Goal: Download file/media

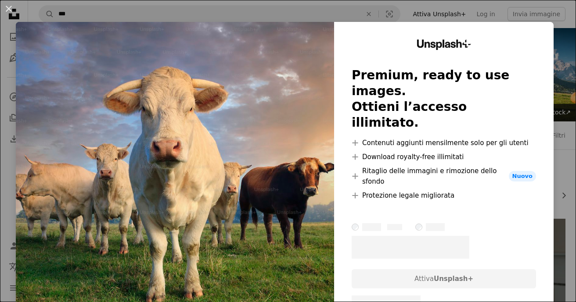
scroll to position [369, 0]
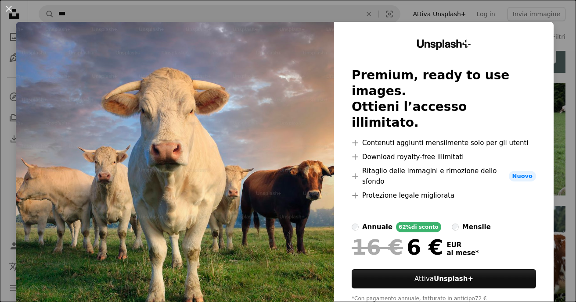
click at [557, 130] on div "An X shape Unsplash+ Premium, ready to use images. Ottieni l’accesso illimitato…" at bounding box center [288, 151] width 576 height 302
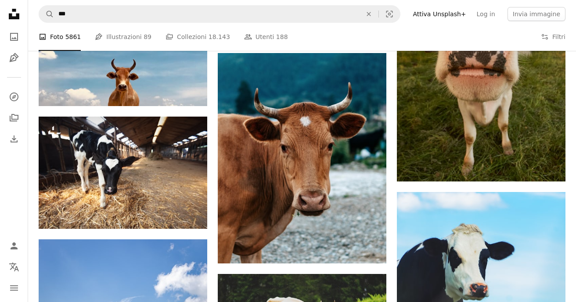
scroll to position [756, 0]
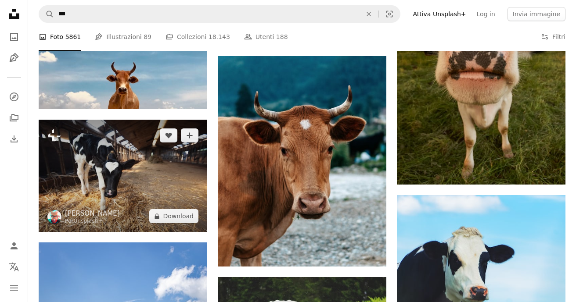
click at [142, 163] on img at bounding box center [123, 176] width 168 height 112
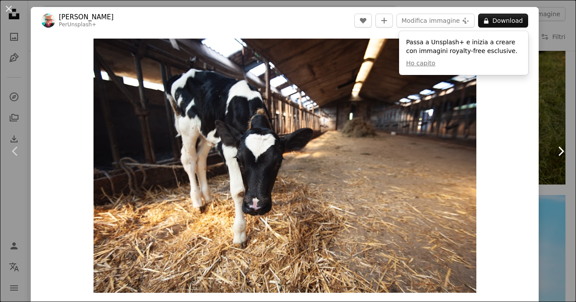
click at [556, 110] on link "Chevron right" at bounding box center [560, 151] width 31 height 84
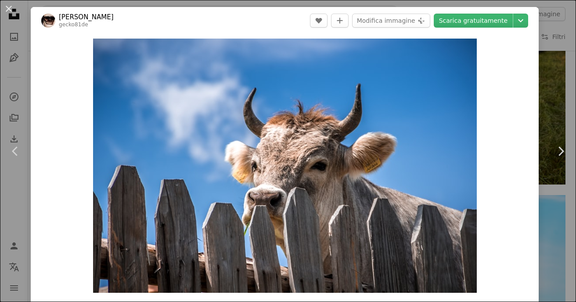
click at [561, 89] on div "An X shape Chevron left Chevron right [PERSON_NAME] gecko81de A heart A plus si…" at bounding box center [288, 151] width 576 height 302
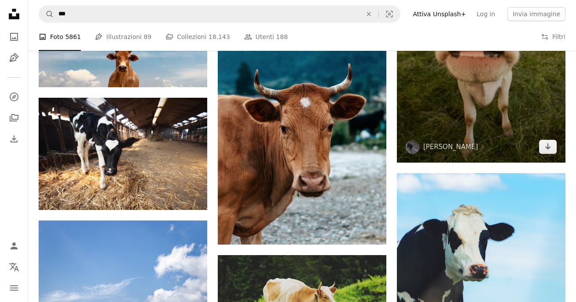
scroll to position [779, 0]
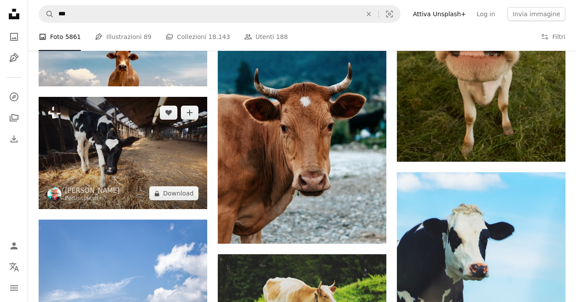
click at [142, 152] on img at bounding box center [123, 153] width 168 height 112
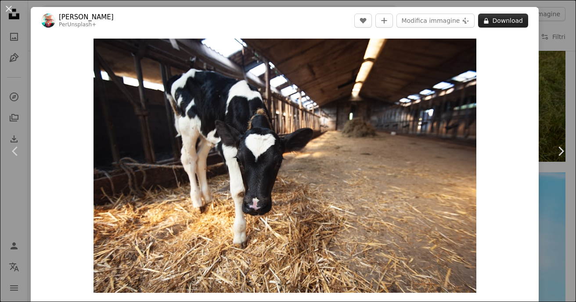
click at [505, 20] on button "A lock Download" at bounding box center [503, 21] width 50 height 14
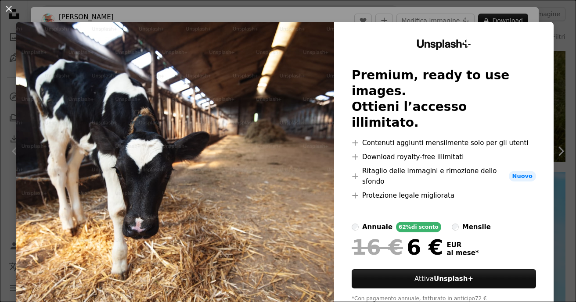
click at [564, 98] on div "An X shape Unsplash+ Premium, ready to use images. Ottieni l’accesso illimitato…" at bounding box center [288, 151] width 576 height 302
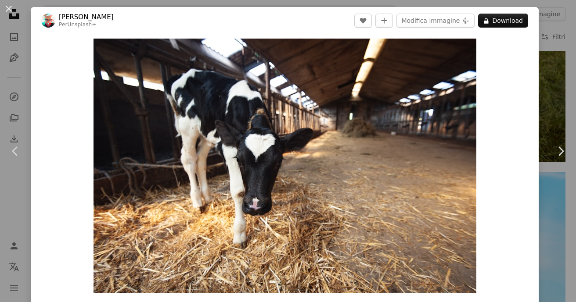
click at [550, 99] on div "An X shape Chevron left Chevron right [PERSON_NAME] Per Unsplash+ A heart A plu…" at bounding box center [288, 151] width 576 height 302
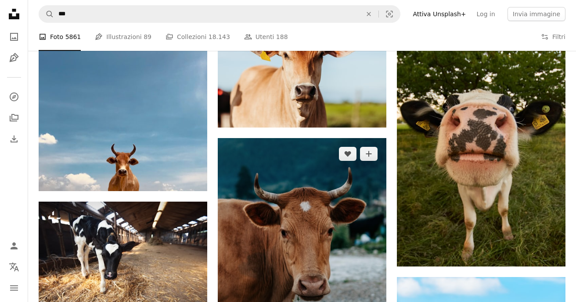
scroll to position [639, 0]
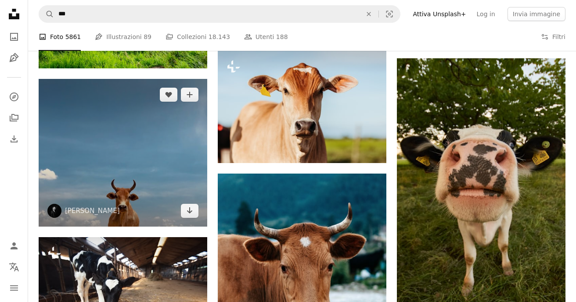
click at [142, 175] on img at bounding box center [123, 153] width 168 height 148
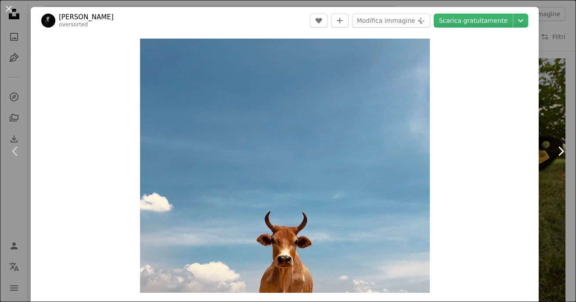
click at [558, 134] on link "Chevron right" at bounding box center [560, 151] width 31 height 84
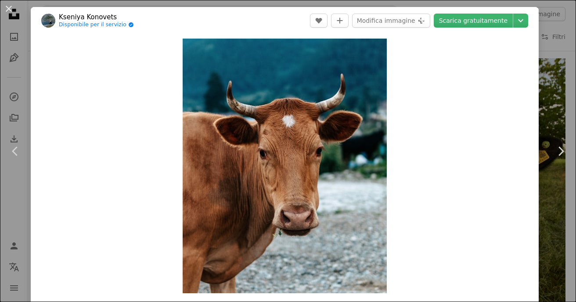
click at [561, 80] on div "An X shape Chevron left Chevron right Kseniya Konovets Disponibile per il servi…" at bounding box center [288, 151] width 576 height 302
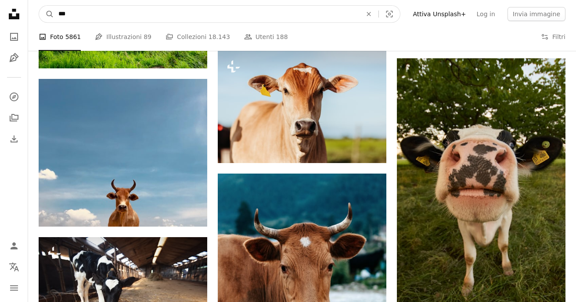
click at [174, 12] on input "***" at bounding box center [206, 14] width 305 height 17
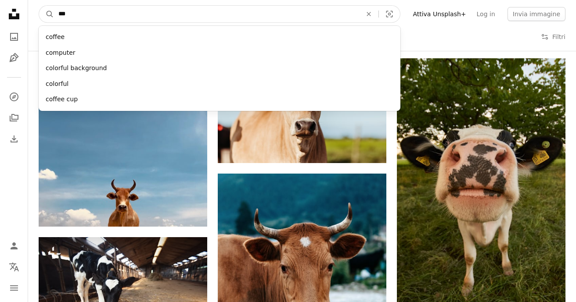
click at [174, 12] on input "***" at bounding box center [206, 14] width 305 height 17
type input "****"
click at [47, 14] on button "A magnifying glass" at bounding box center [46, 14] width 15 height 17
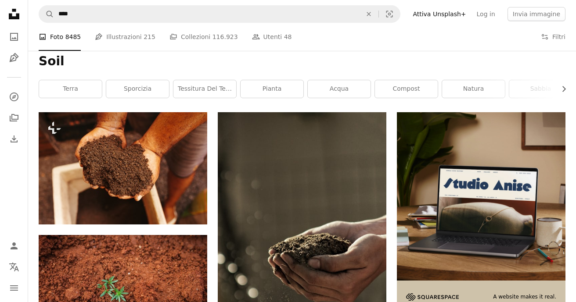
scroll to position [100, 0]
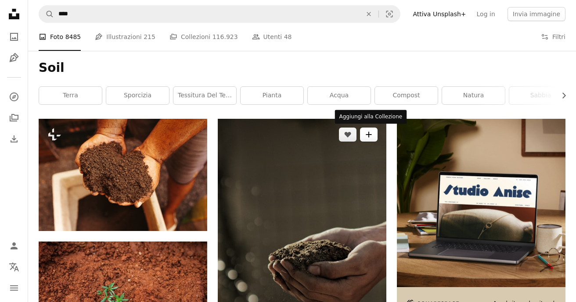
click at [369, 132] on icon "A plus sign" at bounding box center [368, 134] width 7 height 7
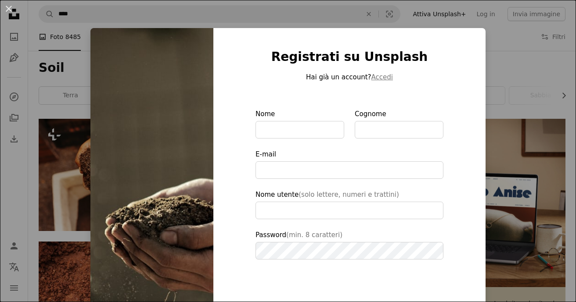
click at [514, 72] on div "An X shape Registrati su Unsplash Hai già un account? Accedi Nome Cognome E-mai…" at bounding box center [288, 151] width 576 height 302
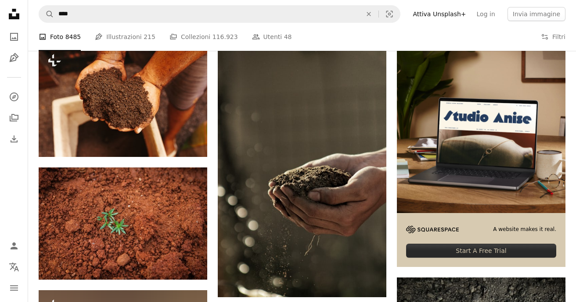
scroll to position [176, 0]
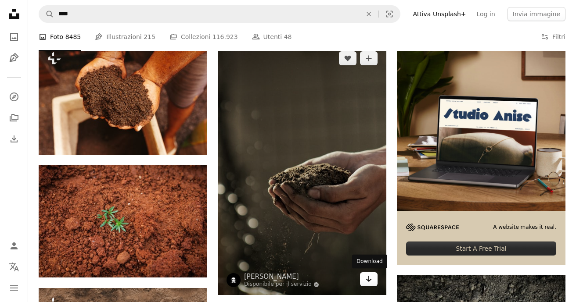
click at [366, 282] on icon "Arrow pointing down" at bounding box center [368, 279] width 7 height 11
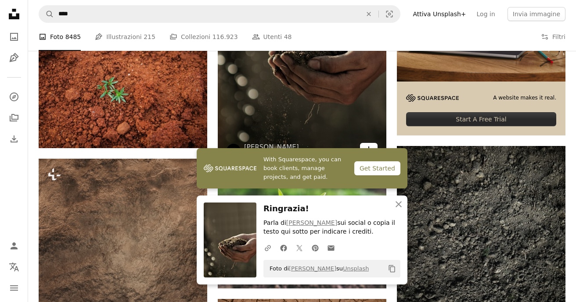
scroll to position [311, 0]
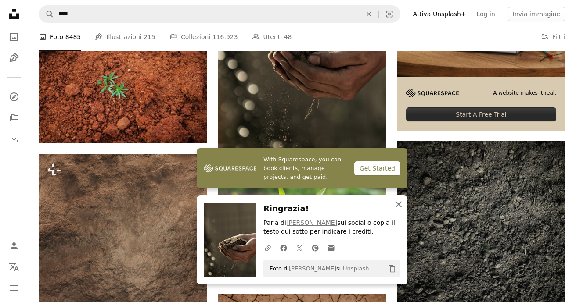
click at [398, 204] on icon "An X shape" at bounding box center [398, 204] width 11 height 11
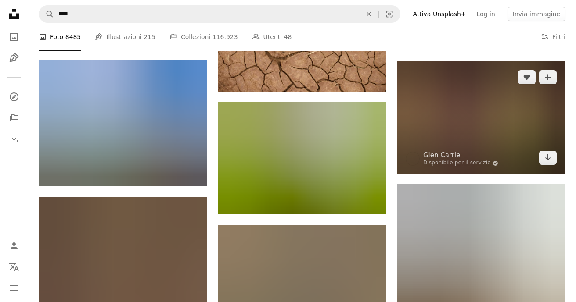
scroll to position [468, 0]
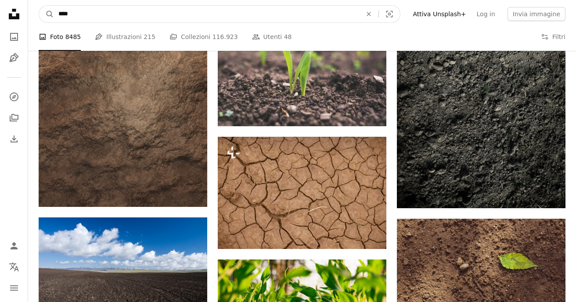
click at [187, 17] on input "****" at bounding box center [206, 14] width 305 height 17
type input "**********"
click at [47, 14] on button "A magnifying glass" at bounding box center [46, 14] width 15 height 17
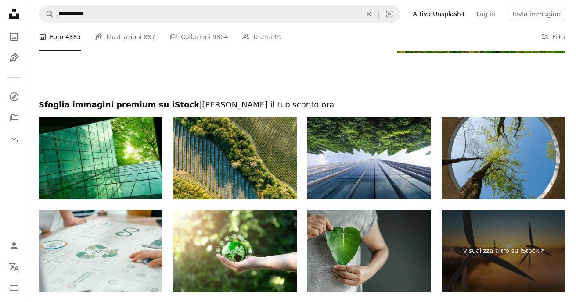
scroll to position [1753, 0]
